Goal: Communication & Community: Ask a question

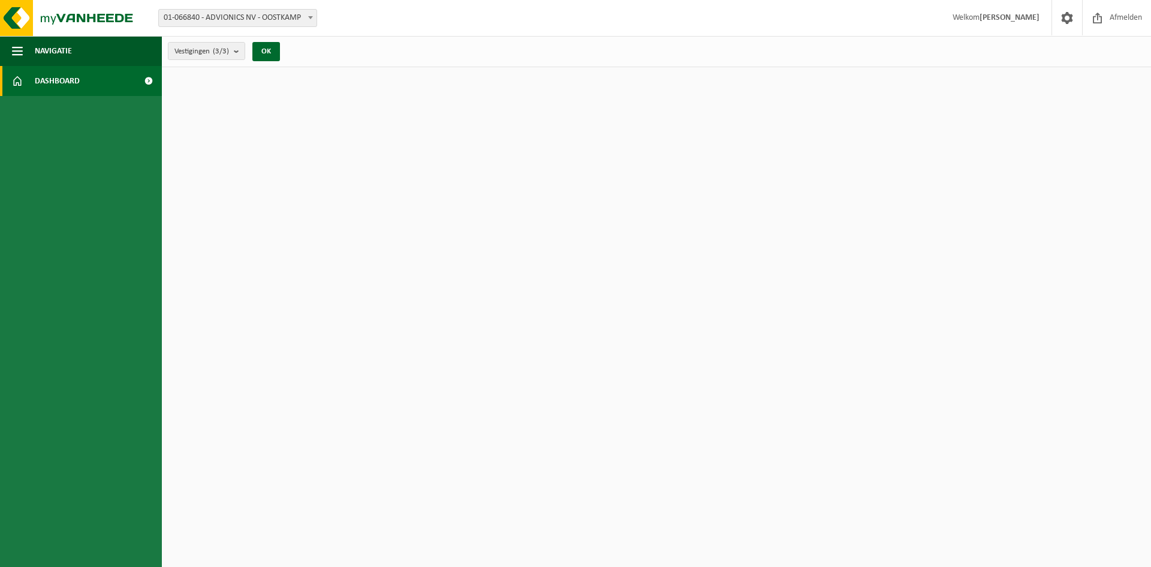
click at [63, 80] on span "Dashboard" at bounding box center [57, 81] width 45 height 30
click at [56, 49] on span "Navigatie" at bounding box center [53, 51] width 37 height 30
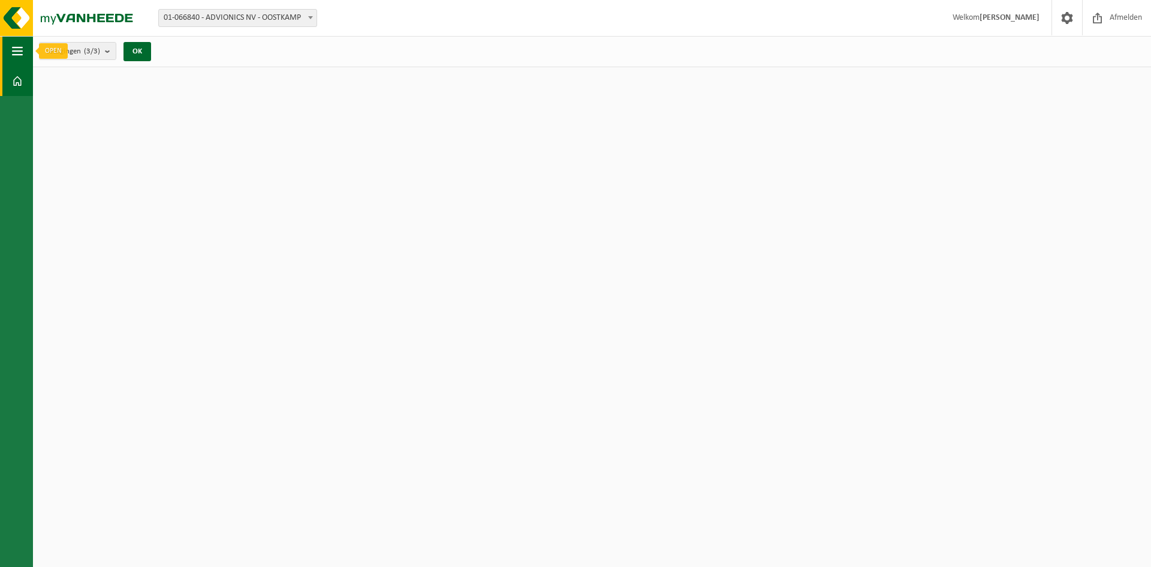
click at [8, 52] on button "Navigatie" at bounding box center [16, 51] width 33 height 30
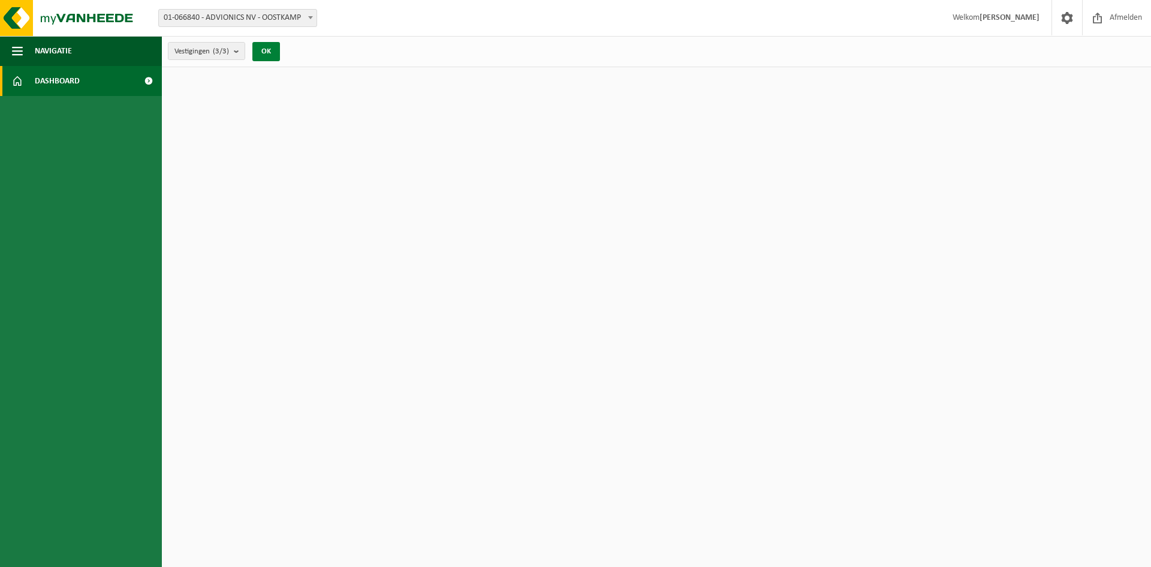
click at [271, 52] on button "OK" at bounding box center [266, 51] width 28 height 19
click at [25, 50] on button "Navigatie" at bounding box center [81, 51] width 162 height 30
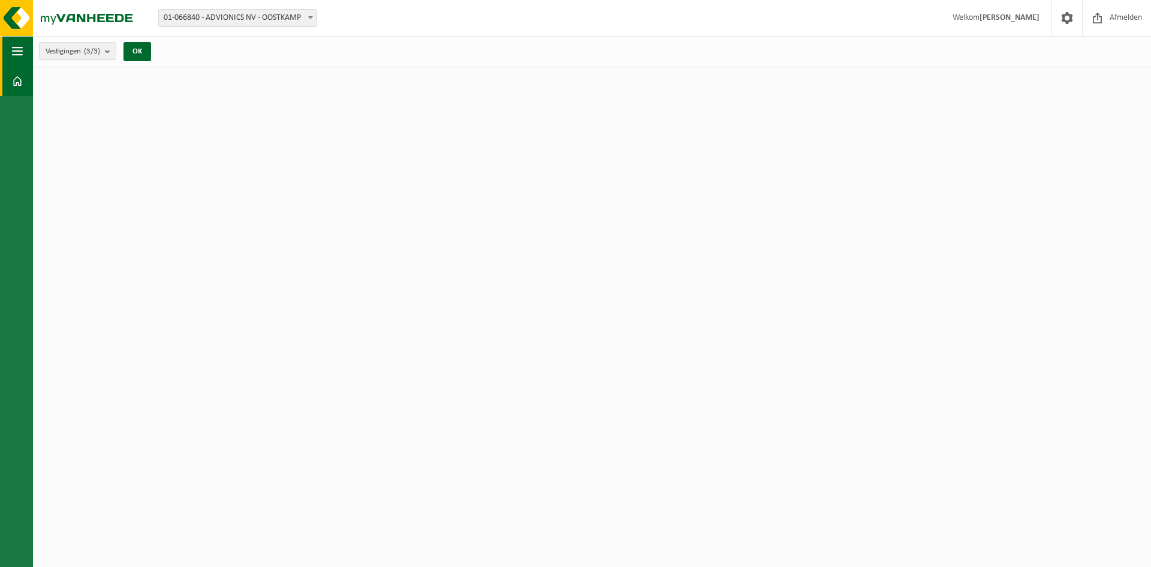
click at [25, 50] on button "Navigatie" at bounding box center [16, 51] width 33 height 30
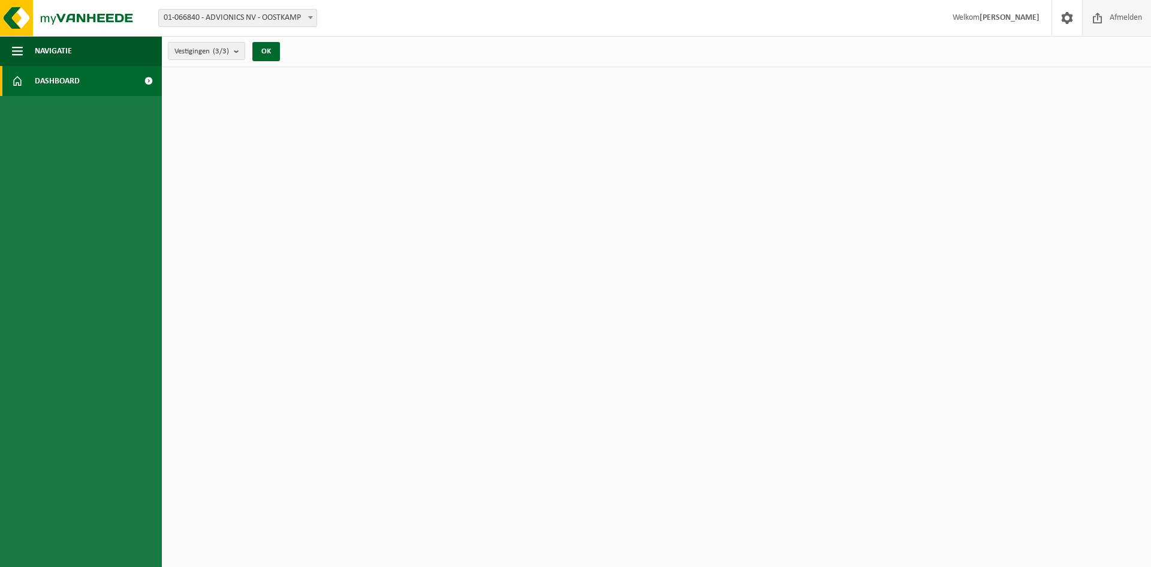
click at [1122, 20] on span "Afmelden" at bounding box center [1126, 17] width 38 height 35
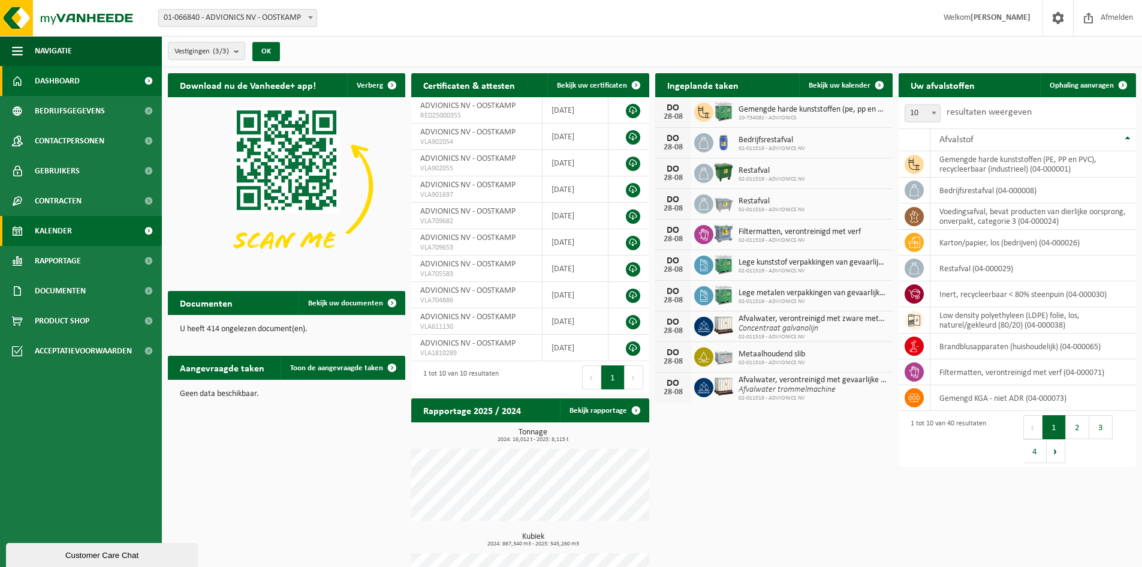
click at [62, 230] on span "Kalender" at bounding box center [53, 231] width 37 height 30
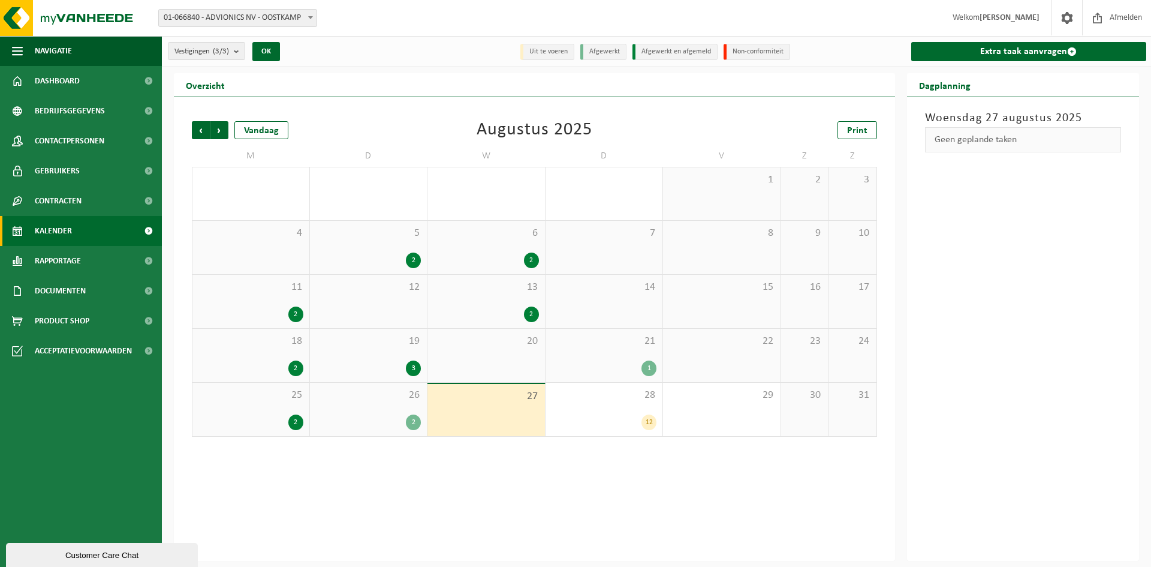
click at [564, 473] on div "Vorige Volgende Vandaag [DATE] Print M D W D V Z Z 28 29 4 30 31 1 1 2 3 4 5 2 …" at bounding box center [534, 329] width 721 height 464
click at [593, 406] on div "28 12" at bounding box center [605, 409] width 118 height 53
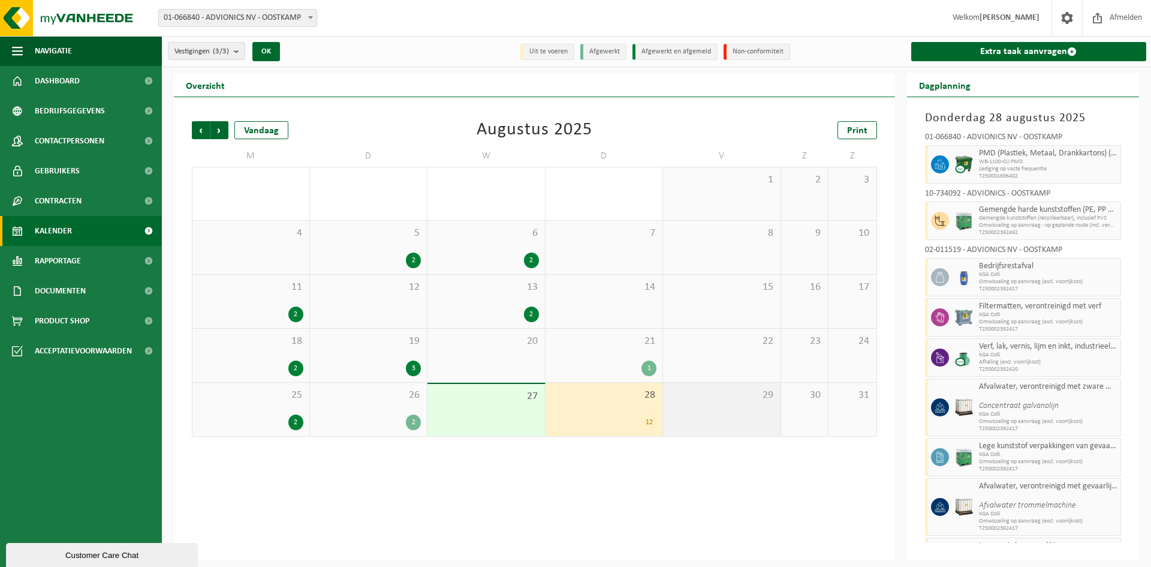
click at [706, 403] on div "29" at bounding box center [722, 409] width 118 height 53
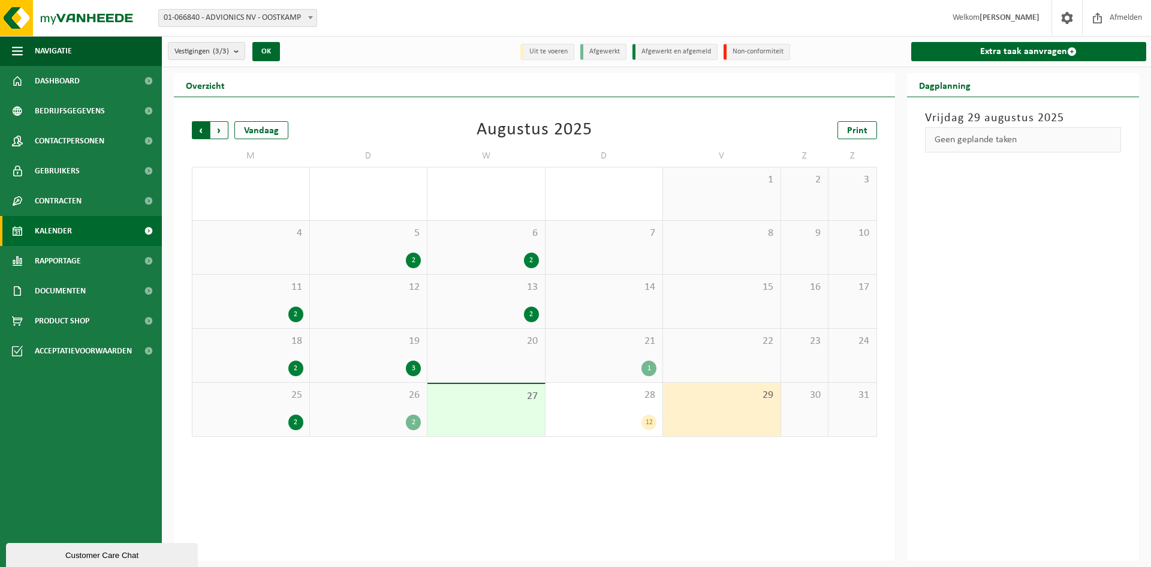
click at [222, 127] on span "Volgende" at bounding box center [219, 130] width 18 height 18
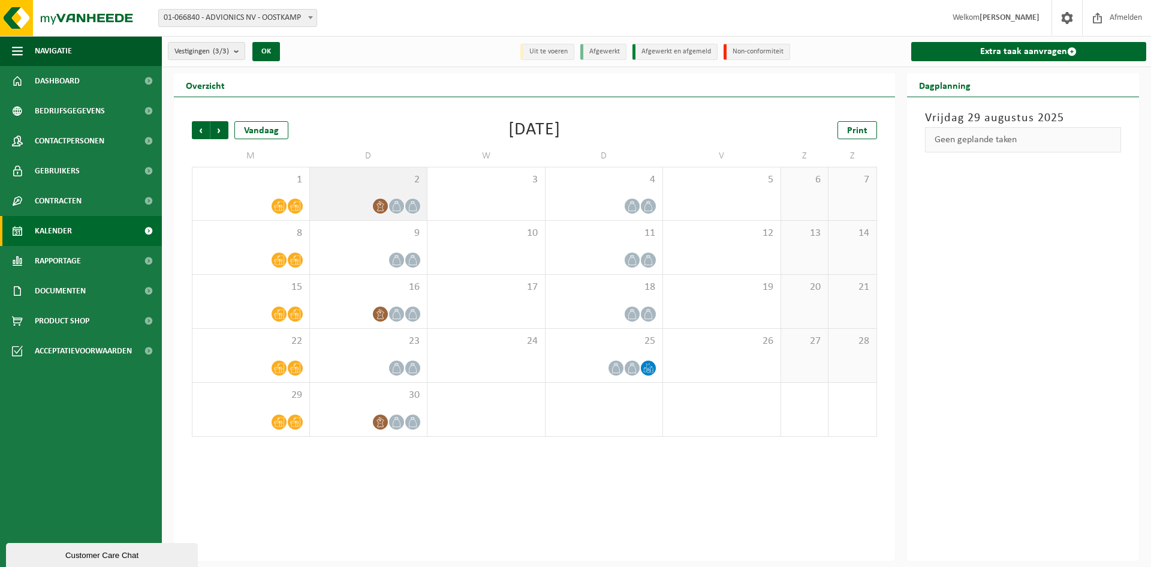
click at [392, 196] on div "2" at bounding box center [369, 193] width 118 height 53
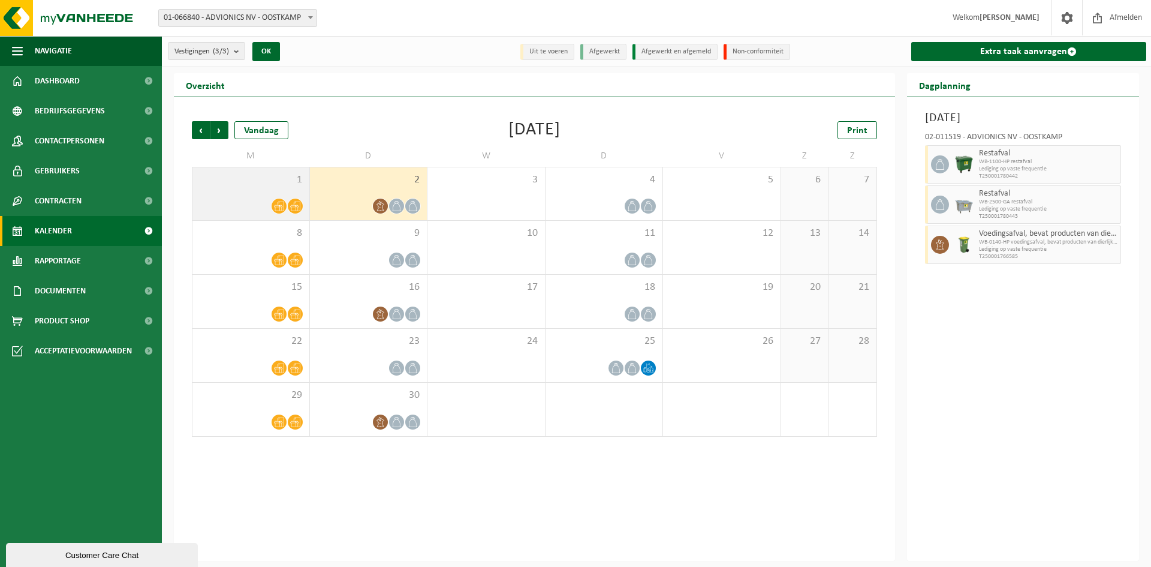
click at [266, 195] on div "1" at bounding box center [251, 193] width 117 height 53
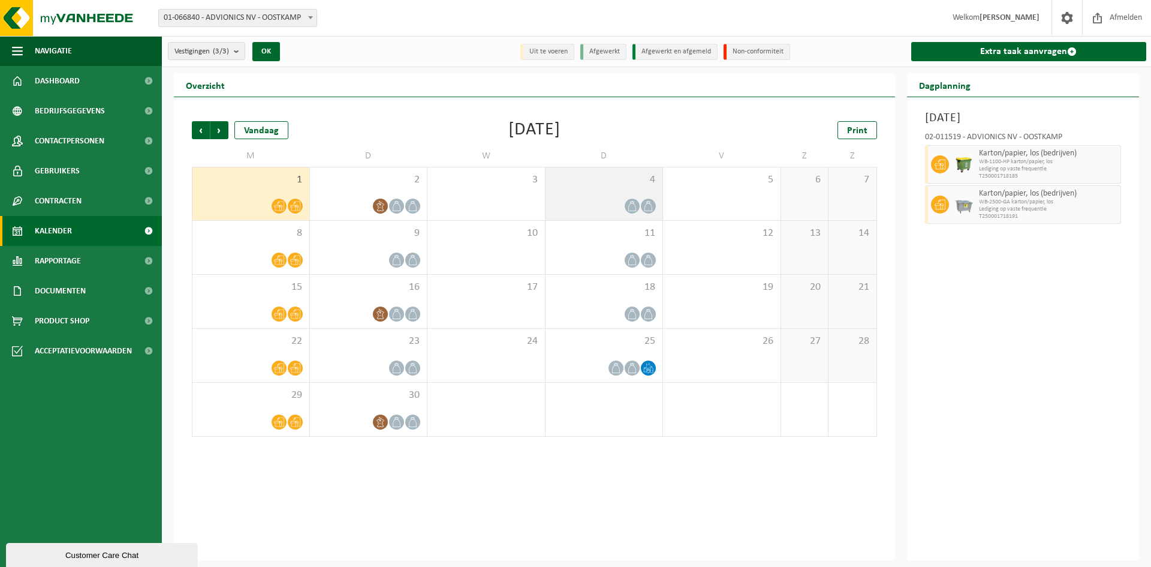
click at [610, 200] on div at bounding box center [605, 206] width 106 height 16
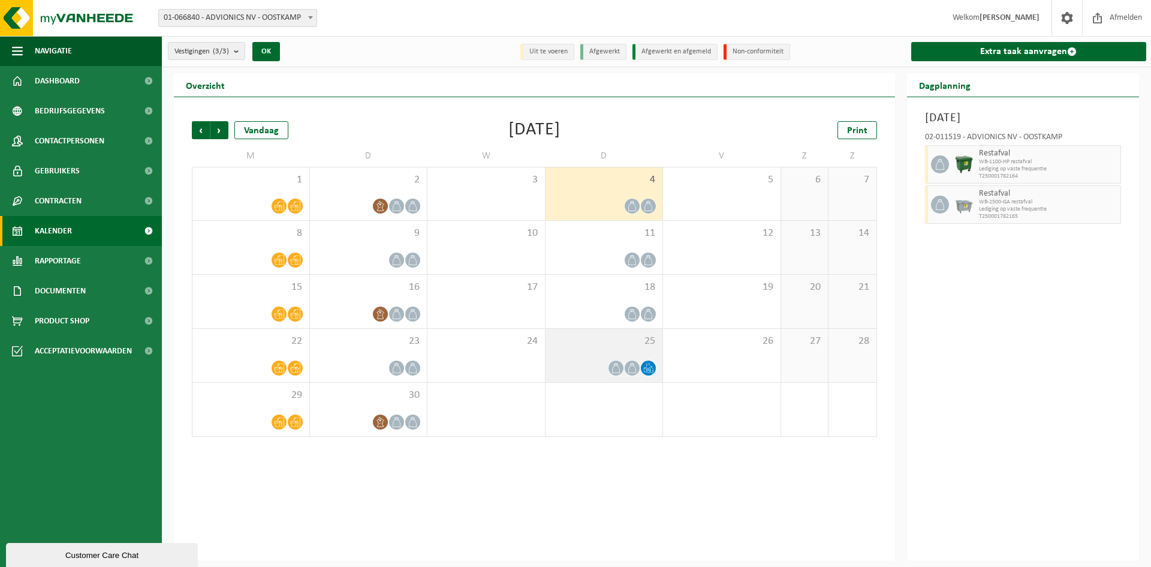
click at [611, 347] on div "25" at bounding box center [605, 355] width 118 height 53
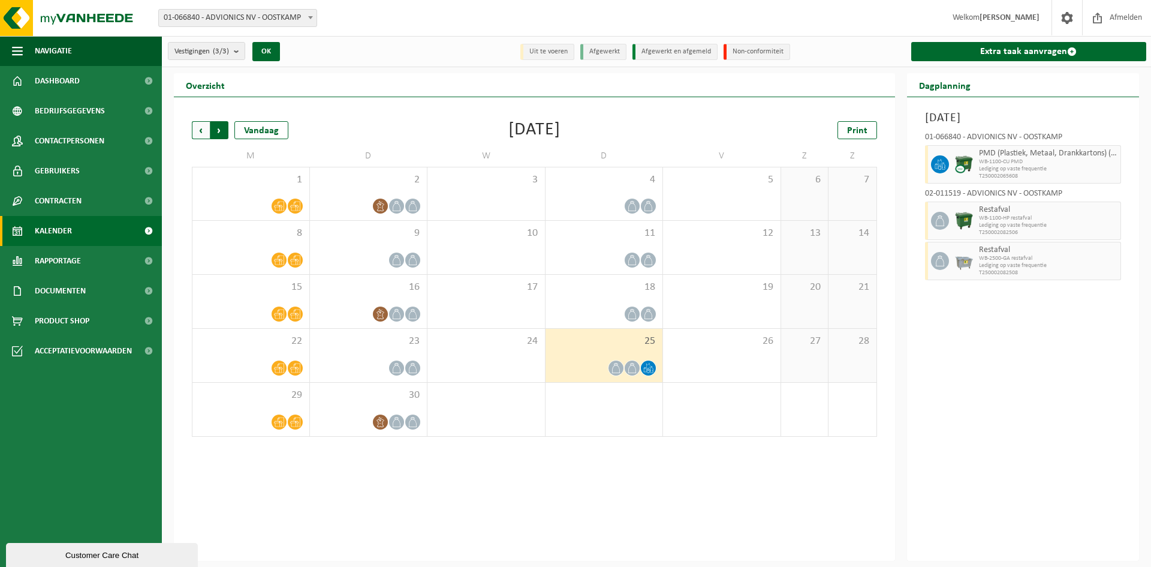
click at [201, 129] on span "Vorige" at bounding box center [201, 130] width 18 height 18
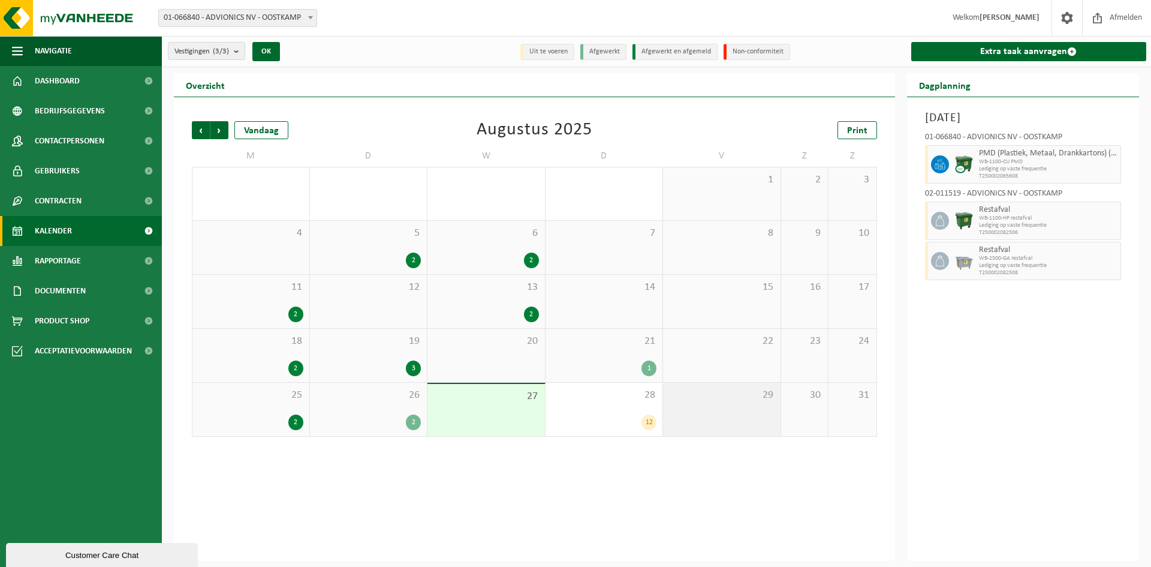
click at [733, 404] on div "29" at bounding box center [722, 409] width 118 height 53
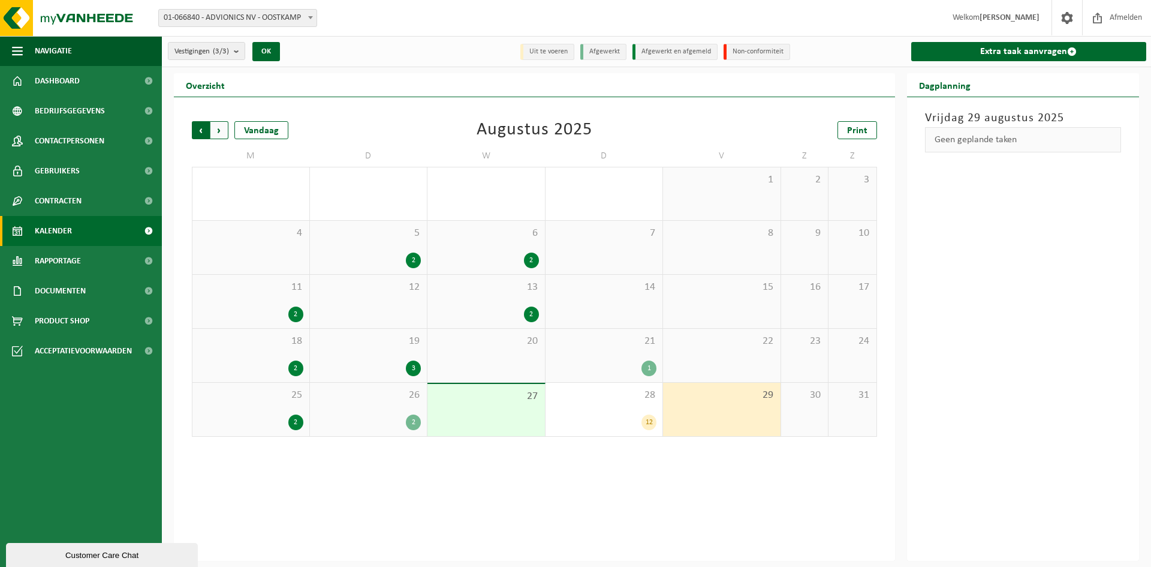
click at [219, 131] on span "Volgende" at bounding box center [219, 130] width 18 height 18
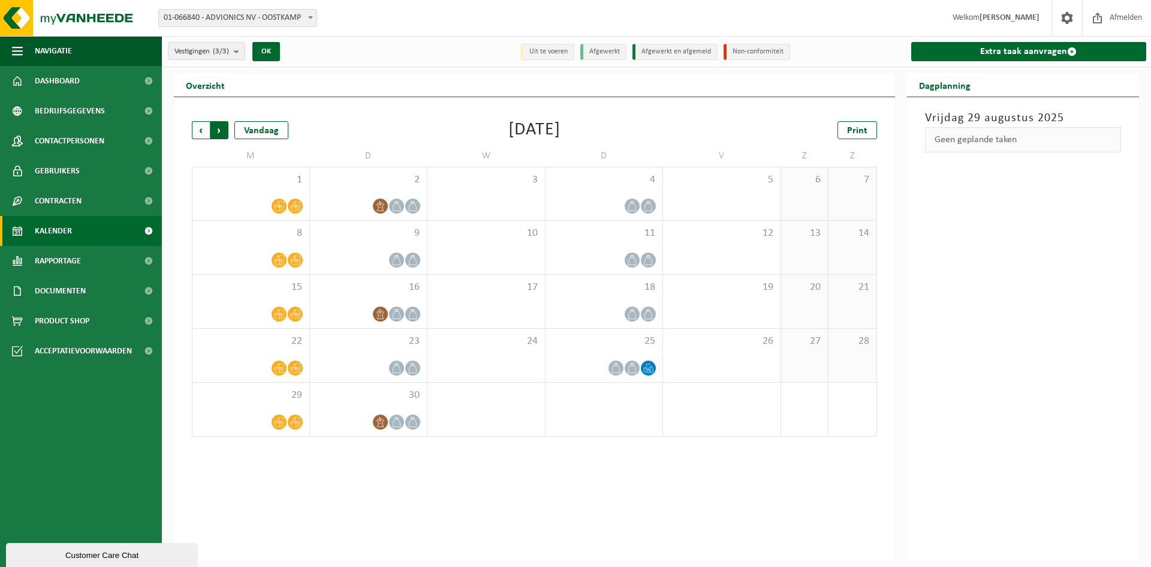
click at [202, 129] on span "Vorige" at bounding box center [201, 130] width 18 height 18
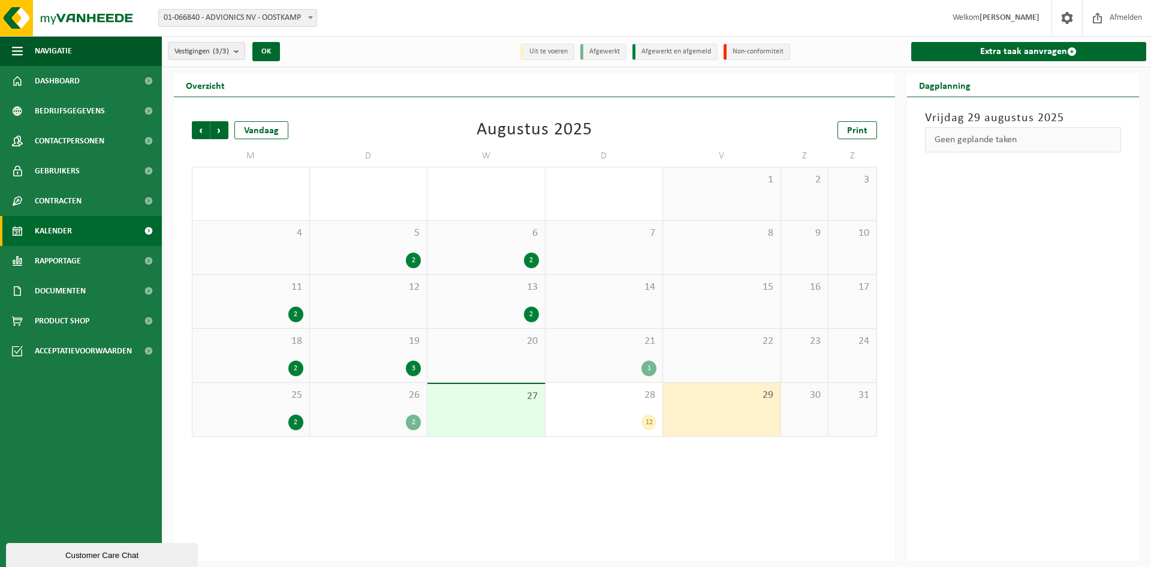
click at [202, 129] on span "Vorige" at bounding box center [201, 130] width 18 height 18
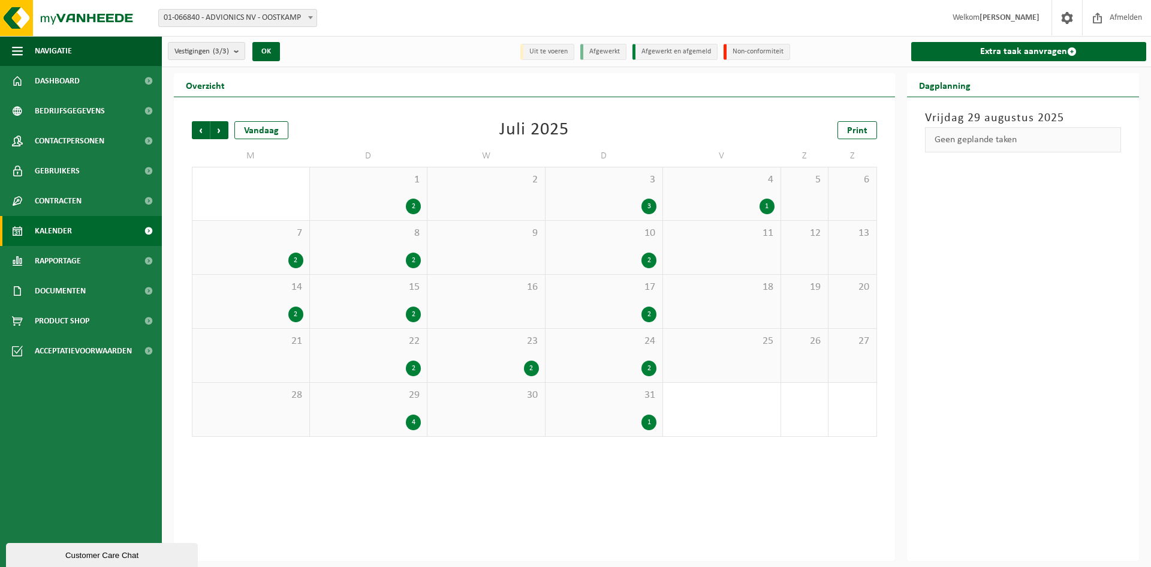
click at [202, 129] on span "Vorige" at bounding box center [201, 130] width 18 height 18
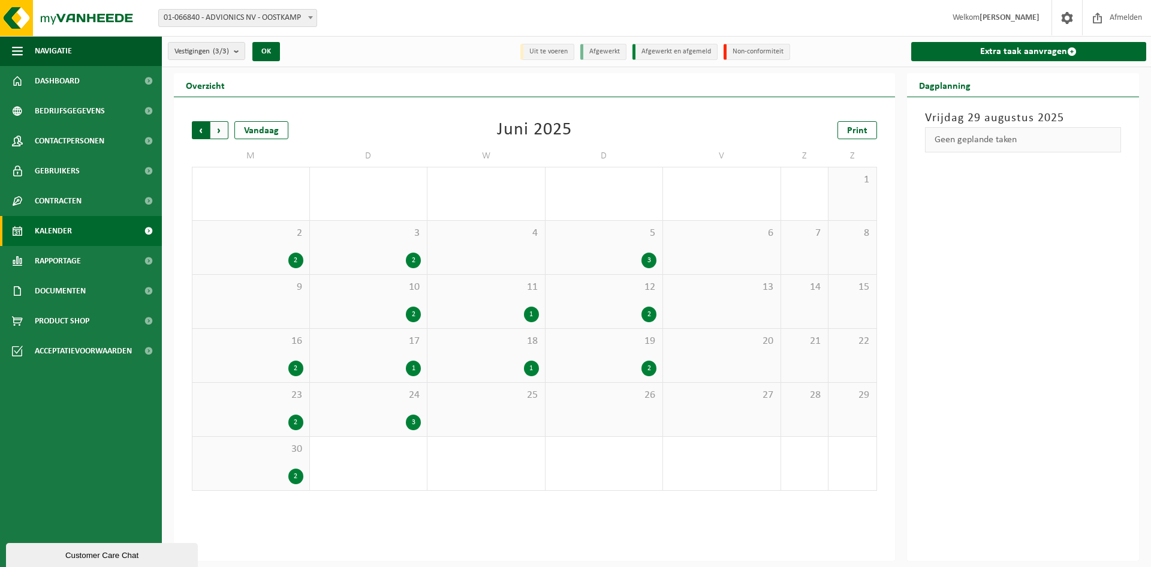
click at [218, 130] on span "Volgende" at bounding box center [219, 130] width 18 height 18
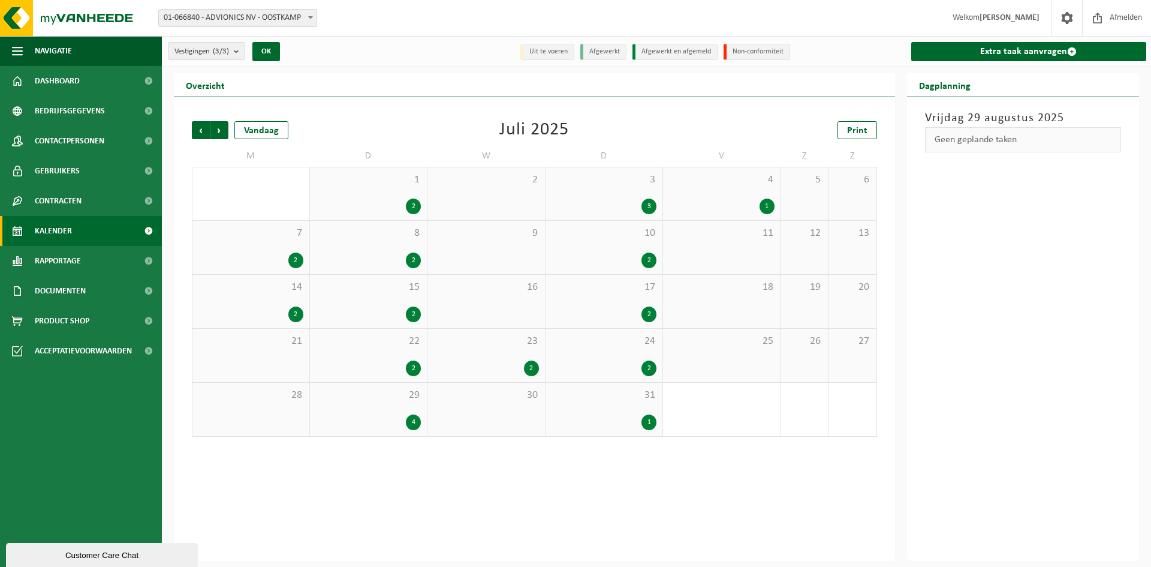
click at [651, 420] on div "1" at bounding box center [649, 422] width 15 height 16
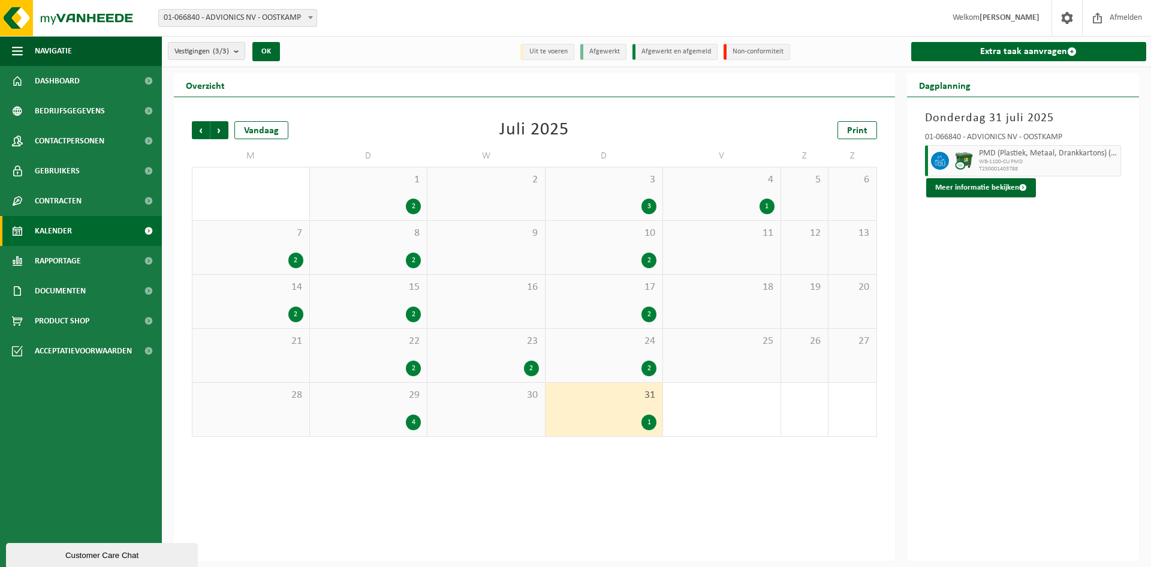
click at [650, 368] on div "2" at bounding box center [649, 368] width 15 height 16
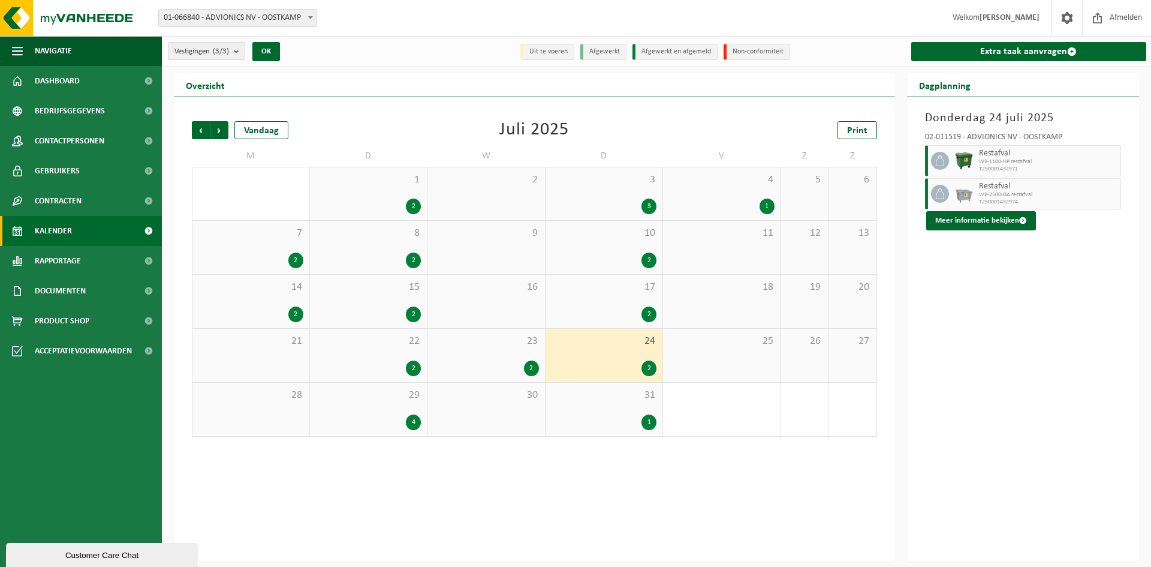
click at [646, 312] on div "2" at bounding box center [649, 314] width 15 height 16
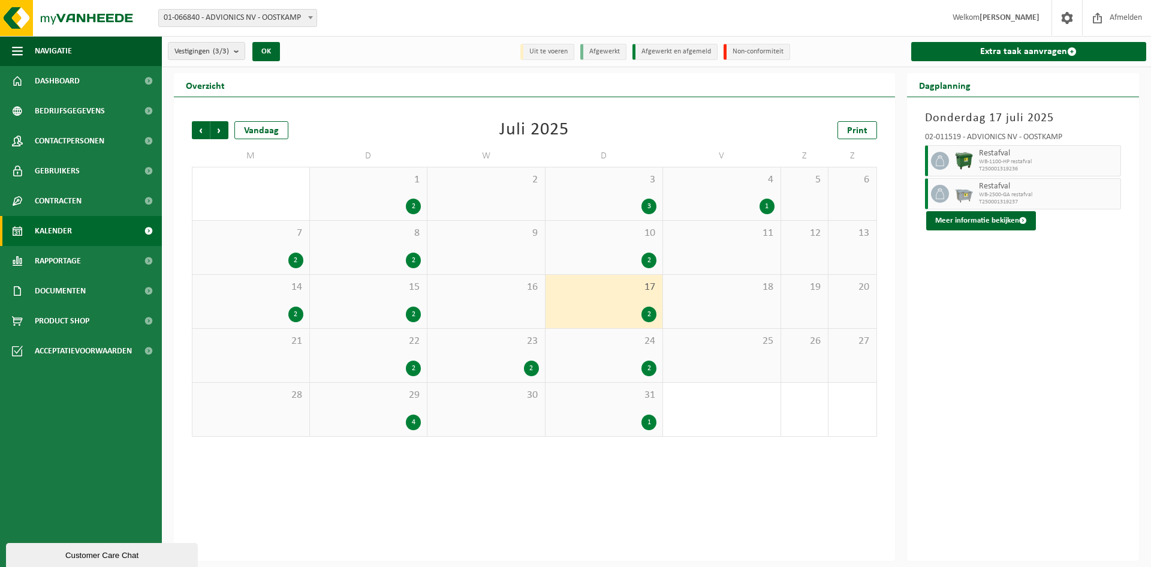
click at [649, 260] on div "2" at bounding box center [649, 260] width 15 height 16
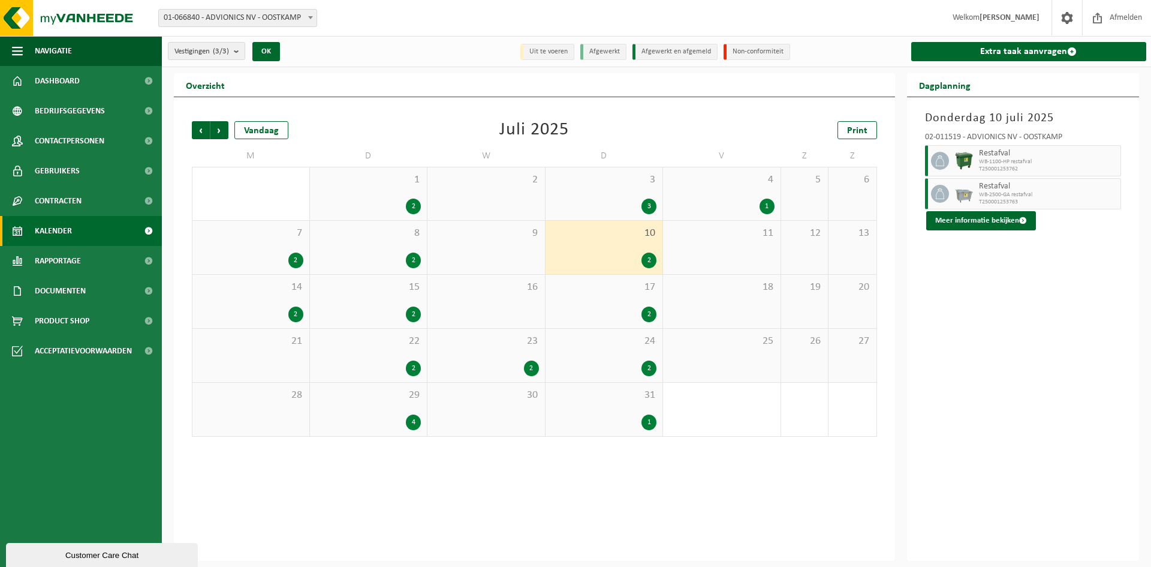
click at [649, 204] on div "3" at bounding box center [649, 207] width 15 height 16
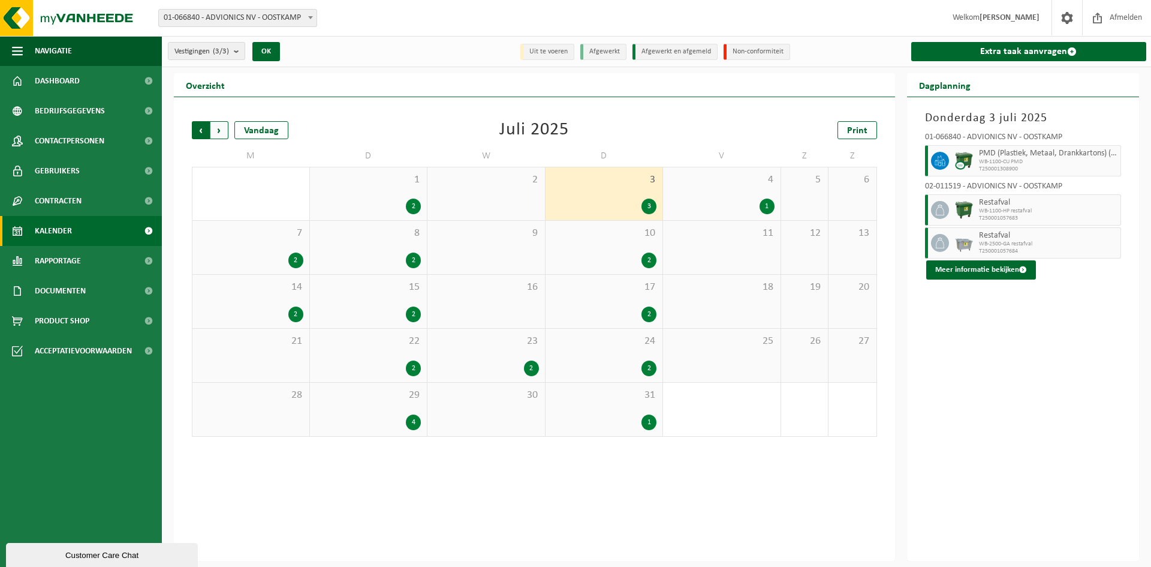
click at [221, 128] on span "Volgende" at bounding box center [219, 130] width 18 height 18
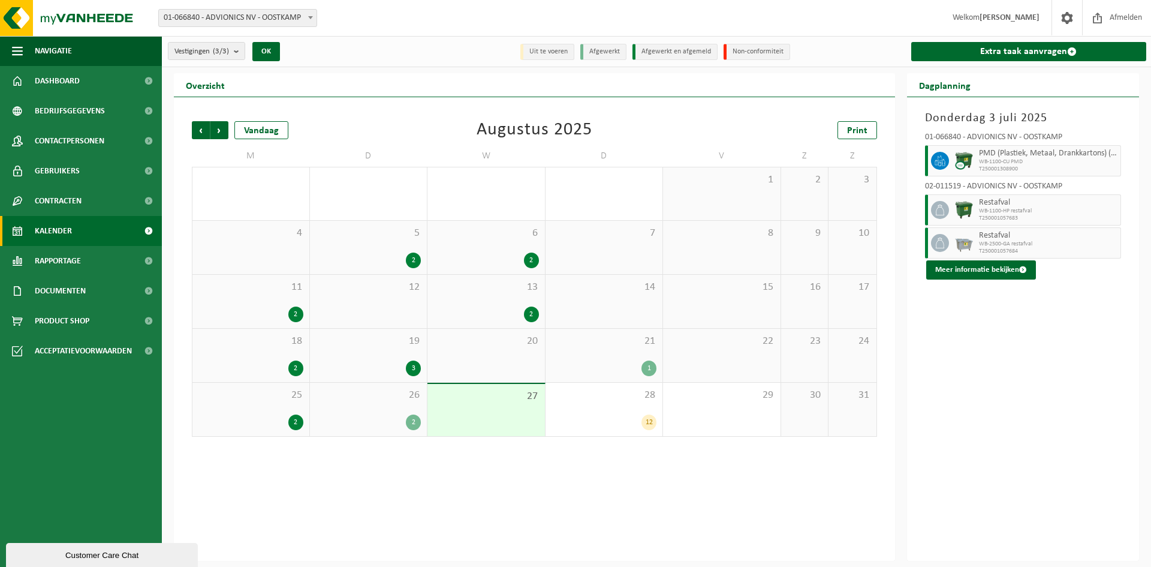
click at [756, 236] on span "8" at bounding box center [722, 233] width 106 height 13
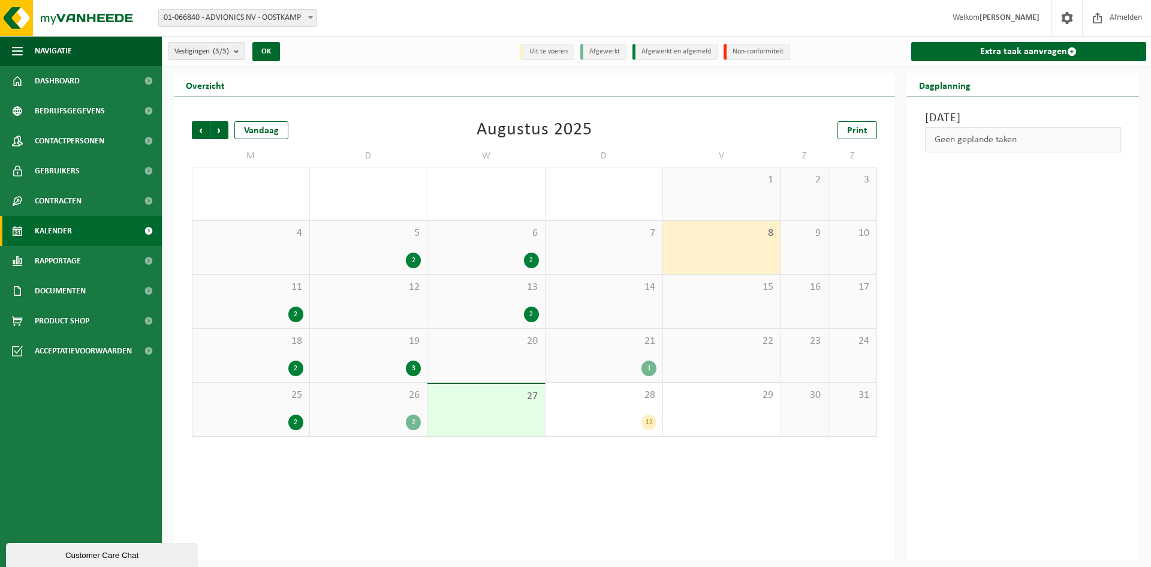
click at [741, 291] on span "15" at bounding box center [722, 287] width 106 height 13
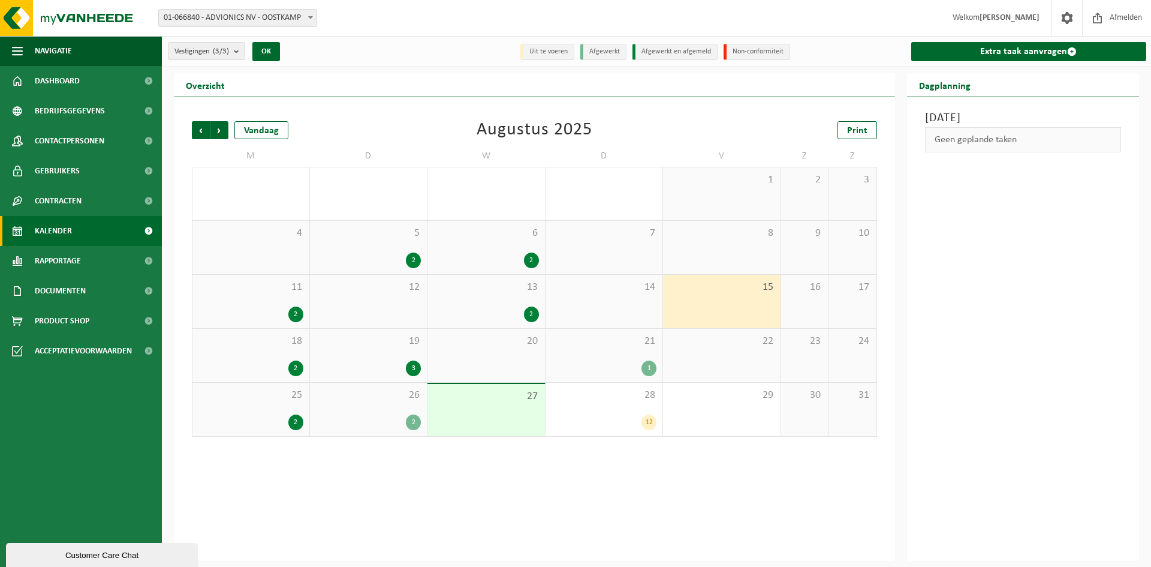
click at [737, 342] on span "22" at bounding box center [722, 341] width 106 height 13
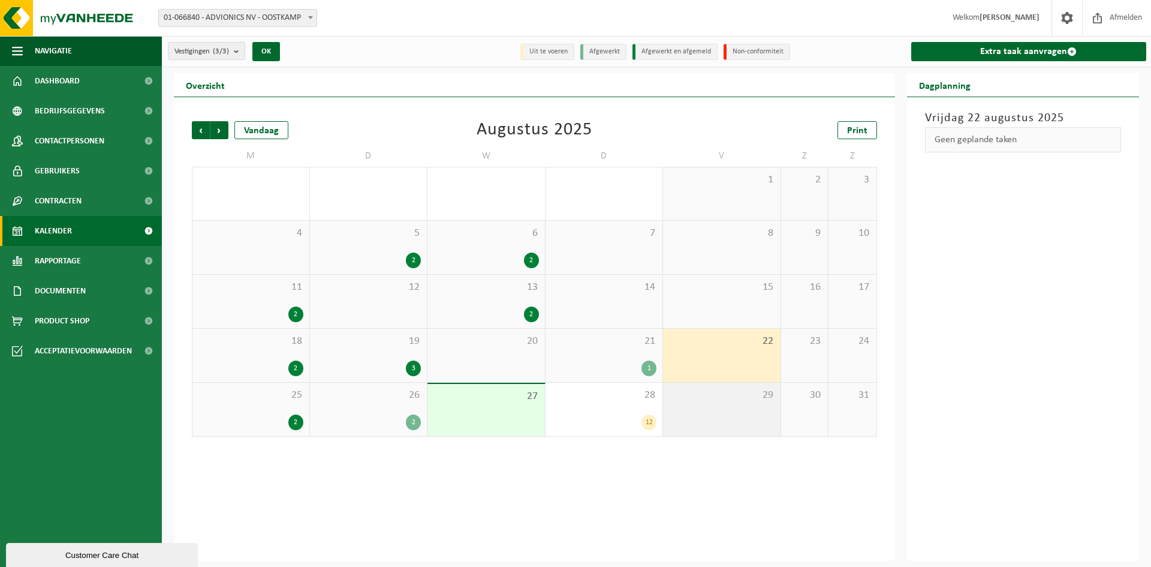
click at [738, 402] on div "29" at bounding box center [722, 409] width 118 height 53
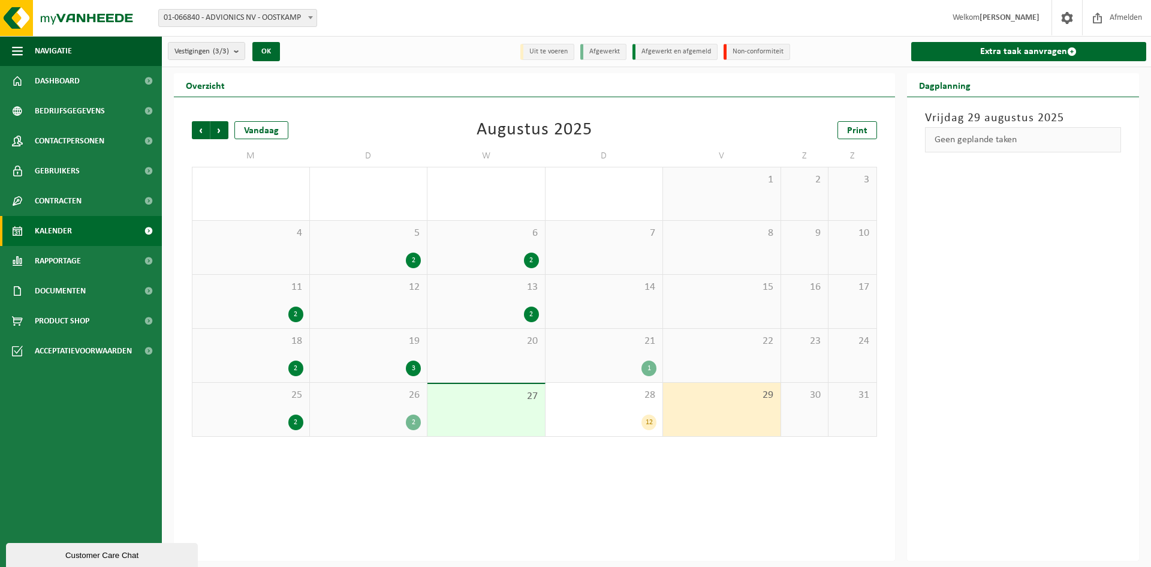
click at [87, 558] on button "Customer Care Chat" at bounding box center [102, 555] width 192 height 24
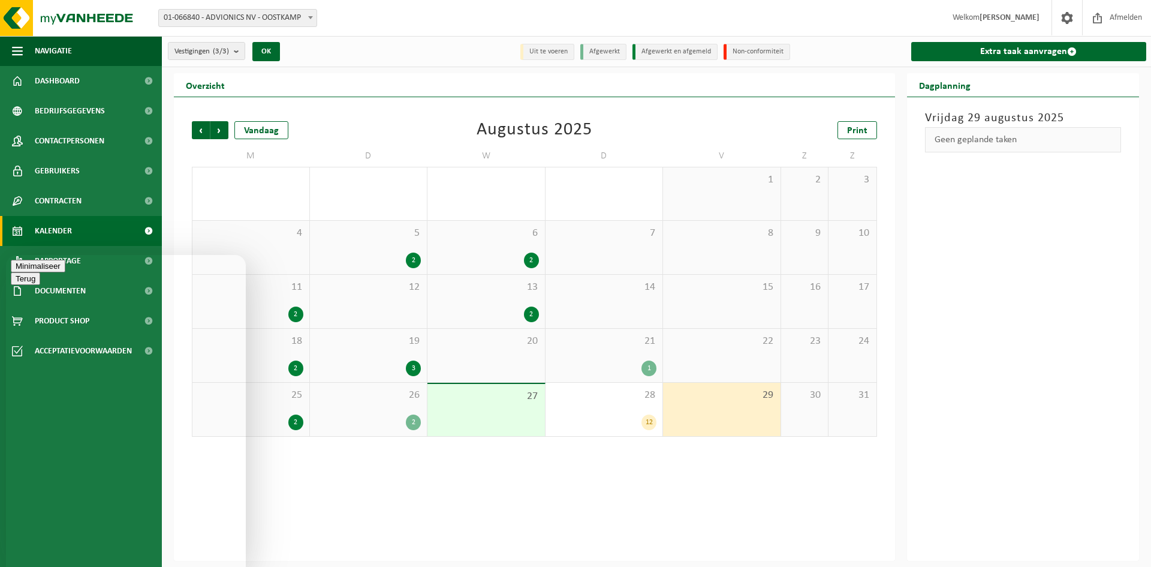
click at [6, 255] on textarea at bounding box center [6, 255] width 0 height 0
type textarea "Advionics / [PERSON_NAME]: Beste, zou het kunnen zijn dat er in de maand august…"
